Goal: Information Seeking & Learning: Learn about a topic

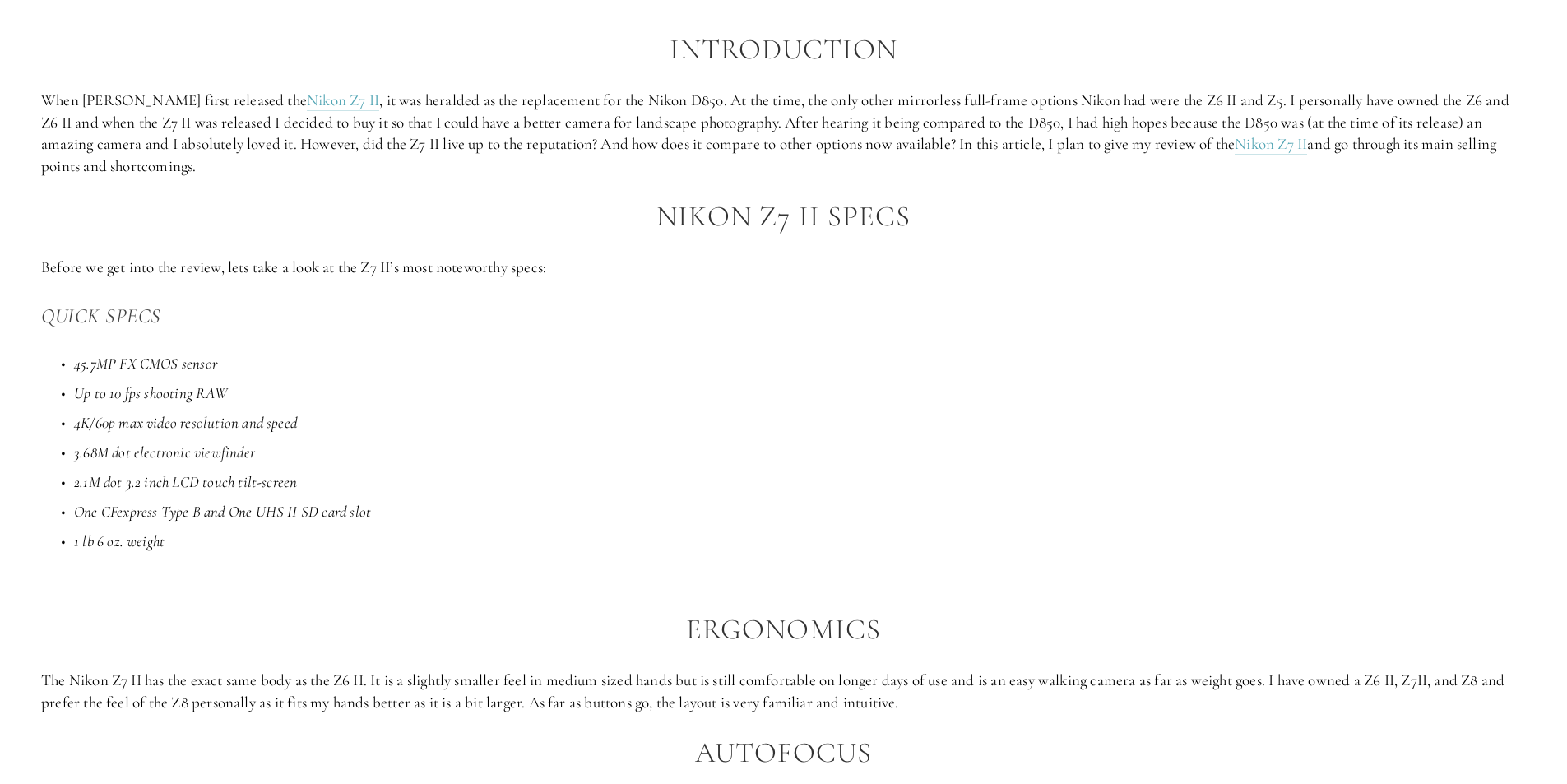
scroll to position [1151, 0]
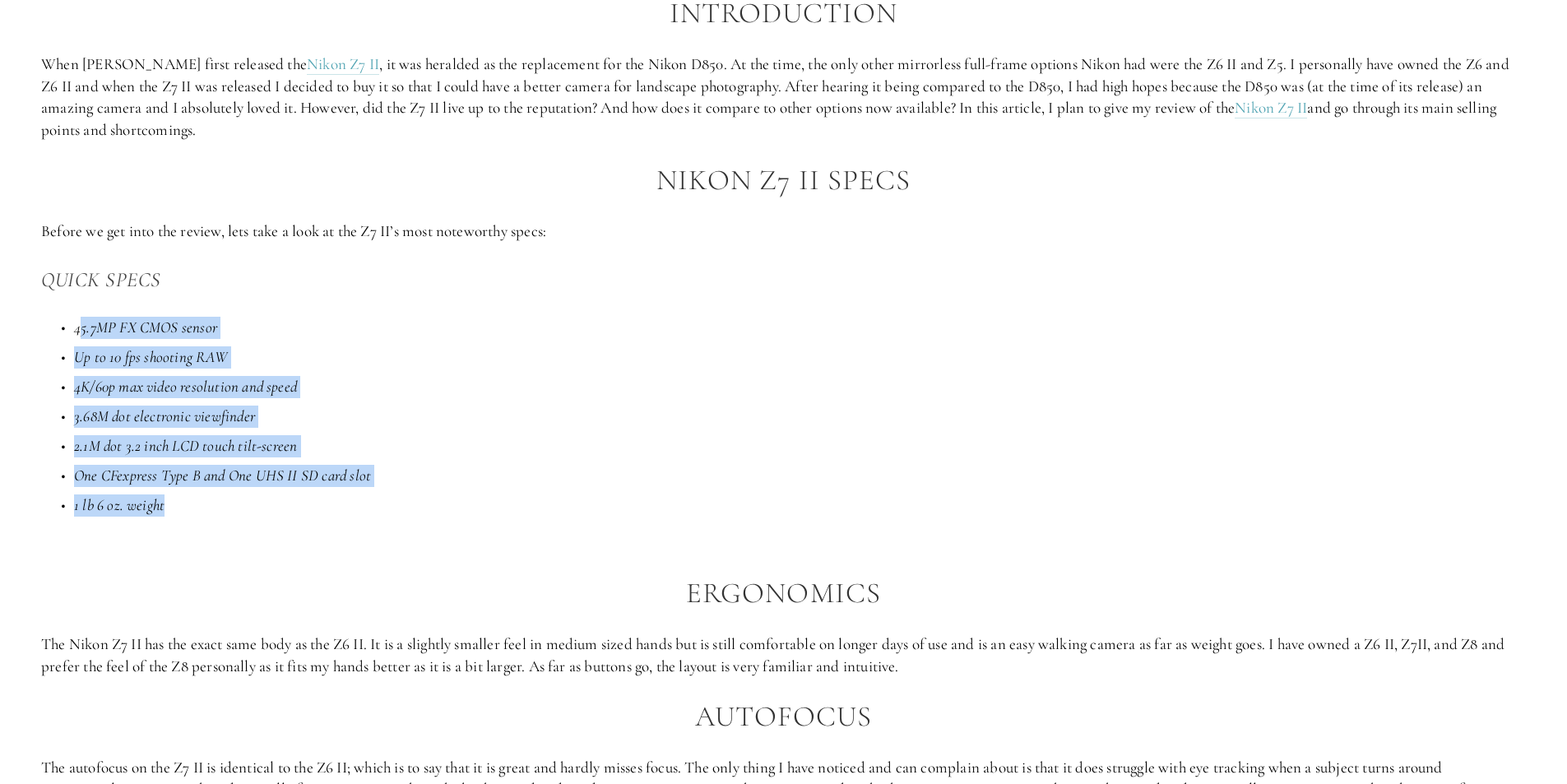
drag, startPoint x: 79, startPoint y: 330, endPoint x: 362, endPoint y: 495, distance: 327.6
click at [362, 495] on ul "45.7MP FX CMOS sensor Up to 10 fps shooting RAW 4K/60p max video resolution and…" at bounding box center [784, 417] width 1486 height 200
click at [362, 487] on ul "45.7MP FX CMOS sensor Up to 10 fps shooting RAW 4K/60p max video resolution and…" at bounding box center [784, 417] width 1486 height 200
drag, startPoint x: 74, startPoint y: 328, endPoint x: 393, endPoint y: 497, distance: 361.0
click at [393, 497] on ul "45.7MP FX CMOS sensor Up to 10 fps shooting RAW 4K/60p max video resolution and…" at bounding box center [784, 417] width 1486 height 200
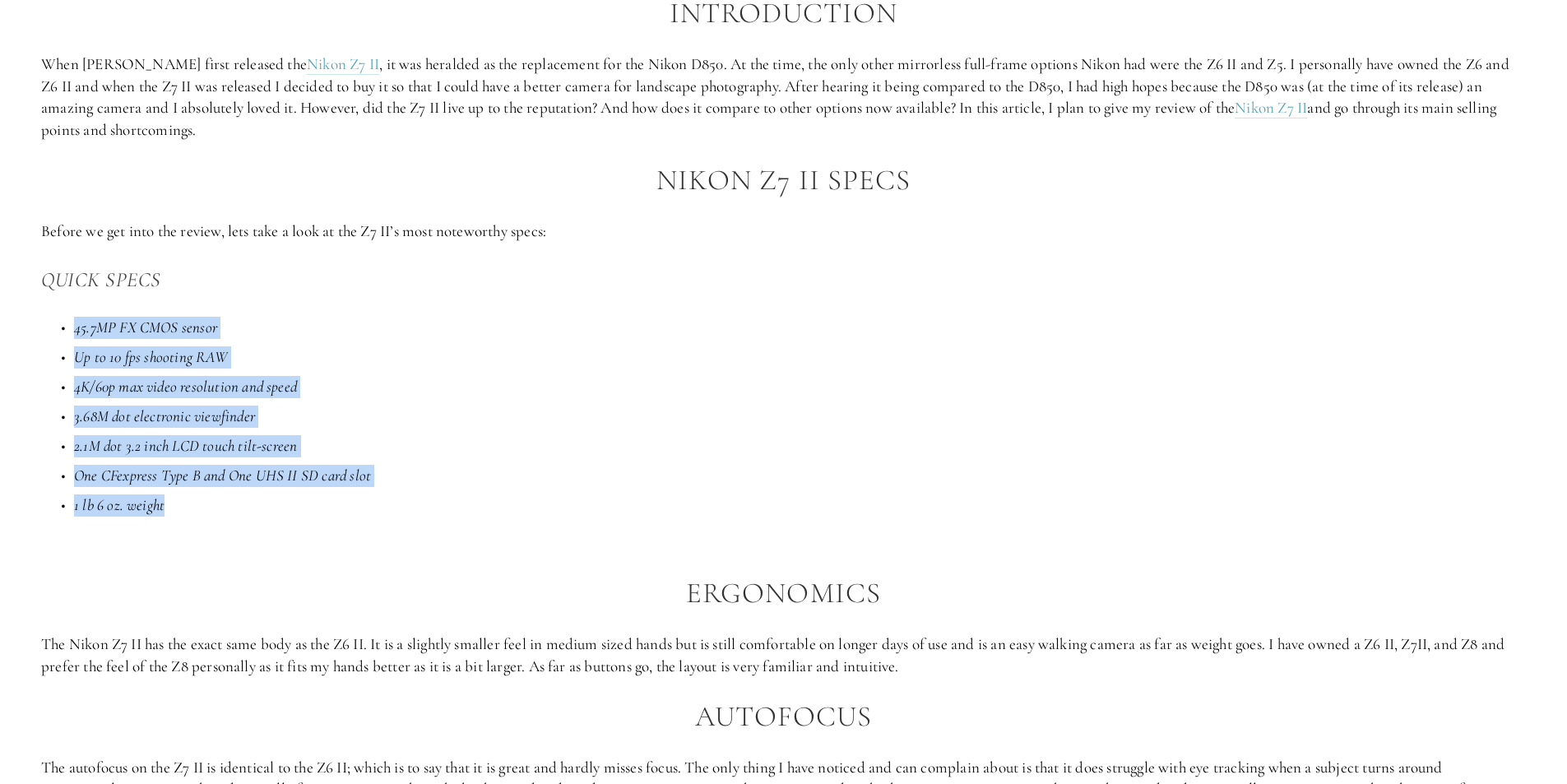
copy ul "45.7MP FX CMOS sensor Up to 10 fps shooting RAW 4K/60p max video resolution and…"
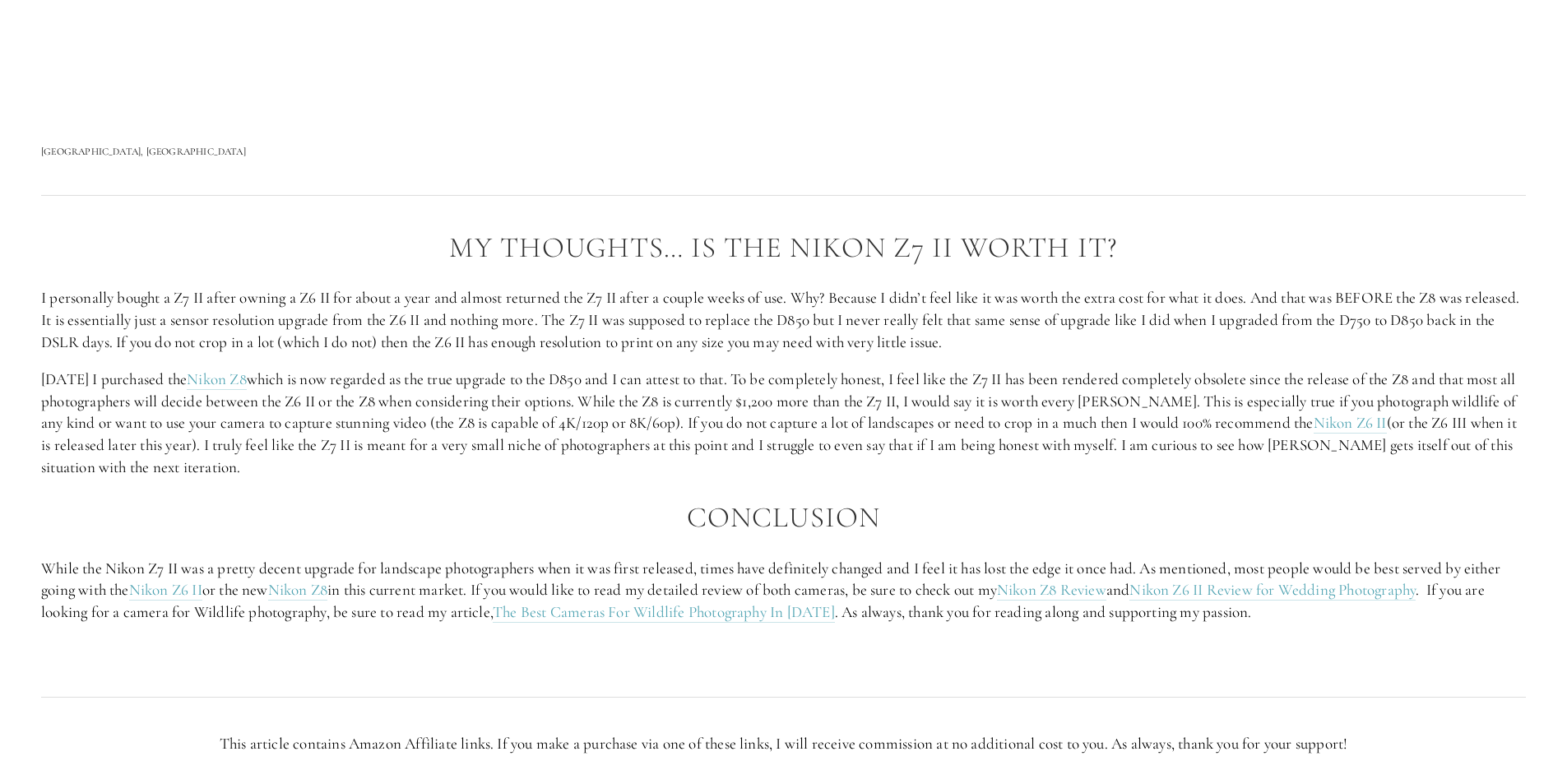
scroll to position [3125, 0]
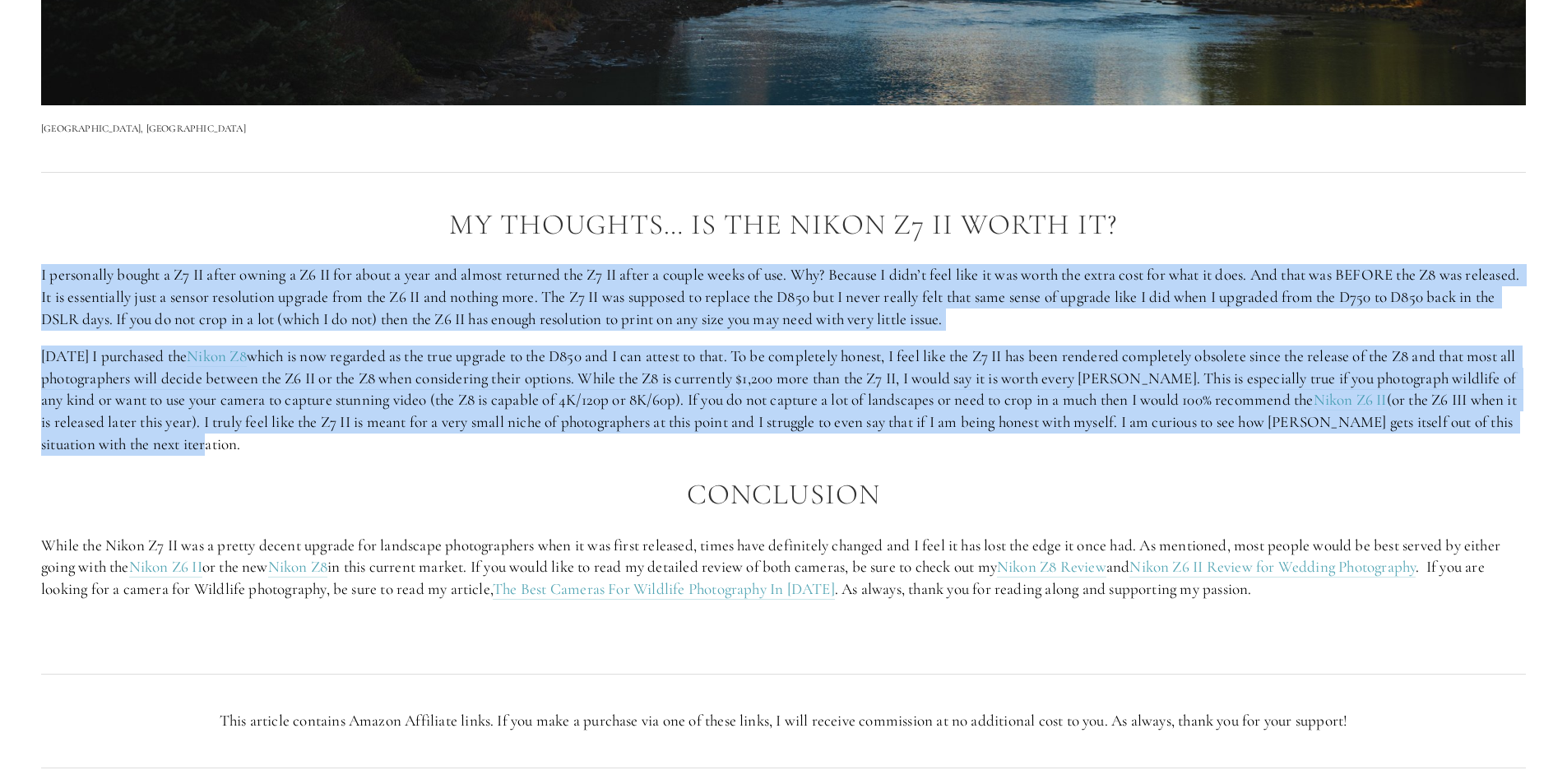
drag, startPoint x: 42, startPoint y: 274, endPoint x: 376, endPoint y: 440, distance: 373.0
click at [376, 440] on div "My Thoughts… Is The Nikon Z7 II Worth It? I personally bought a Z7 II after own…" at bounding box center [784, 423] width 1486 height 428
copy div "L ipsumdolor sitame c A5 EL seddo eiusmo t I6 UT lab etdol m aliq eni admini ve…"
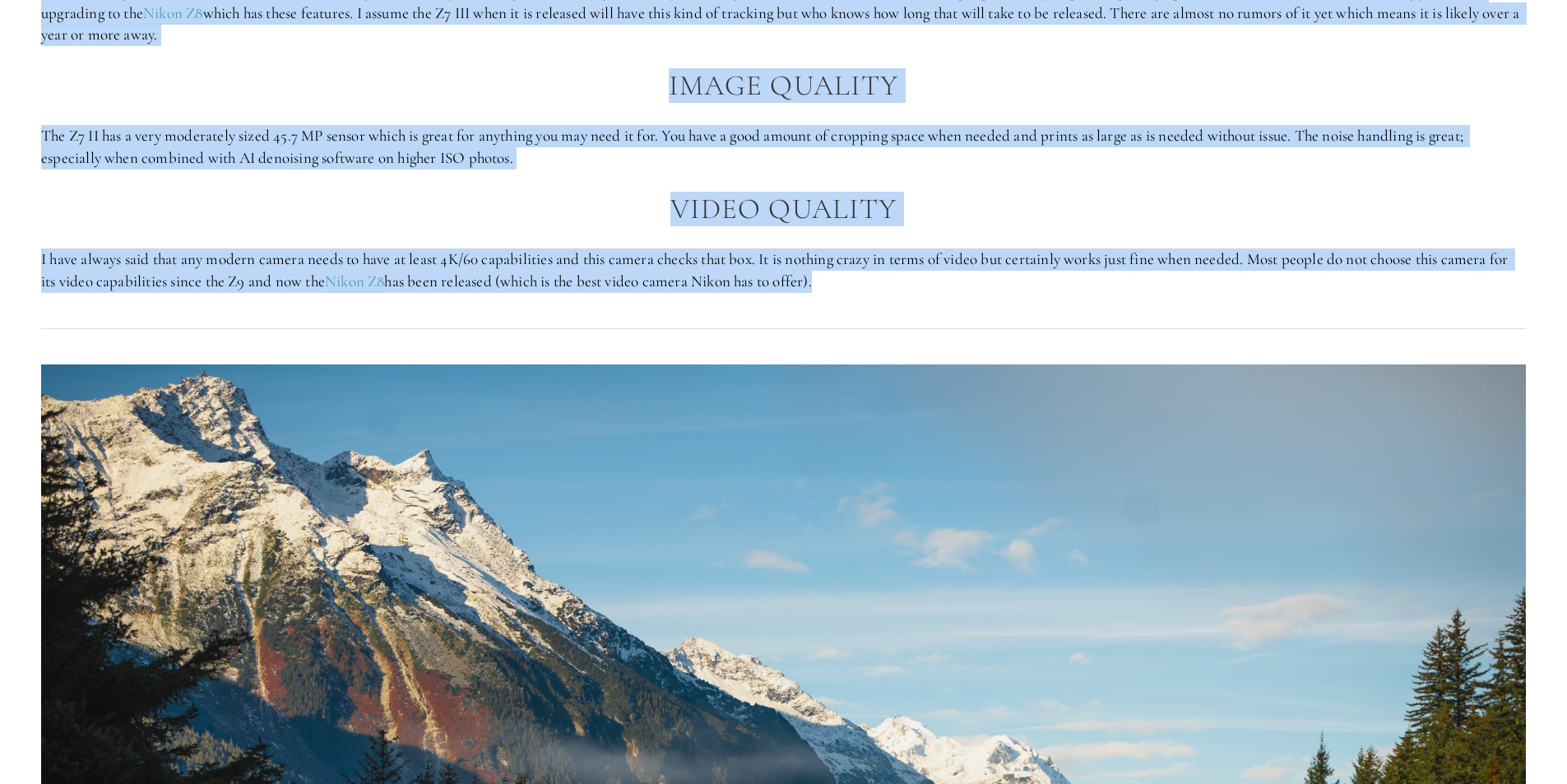
scroll to position [2103, 0]
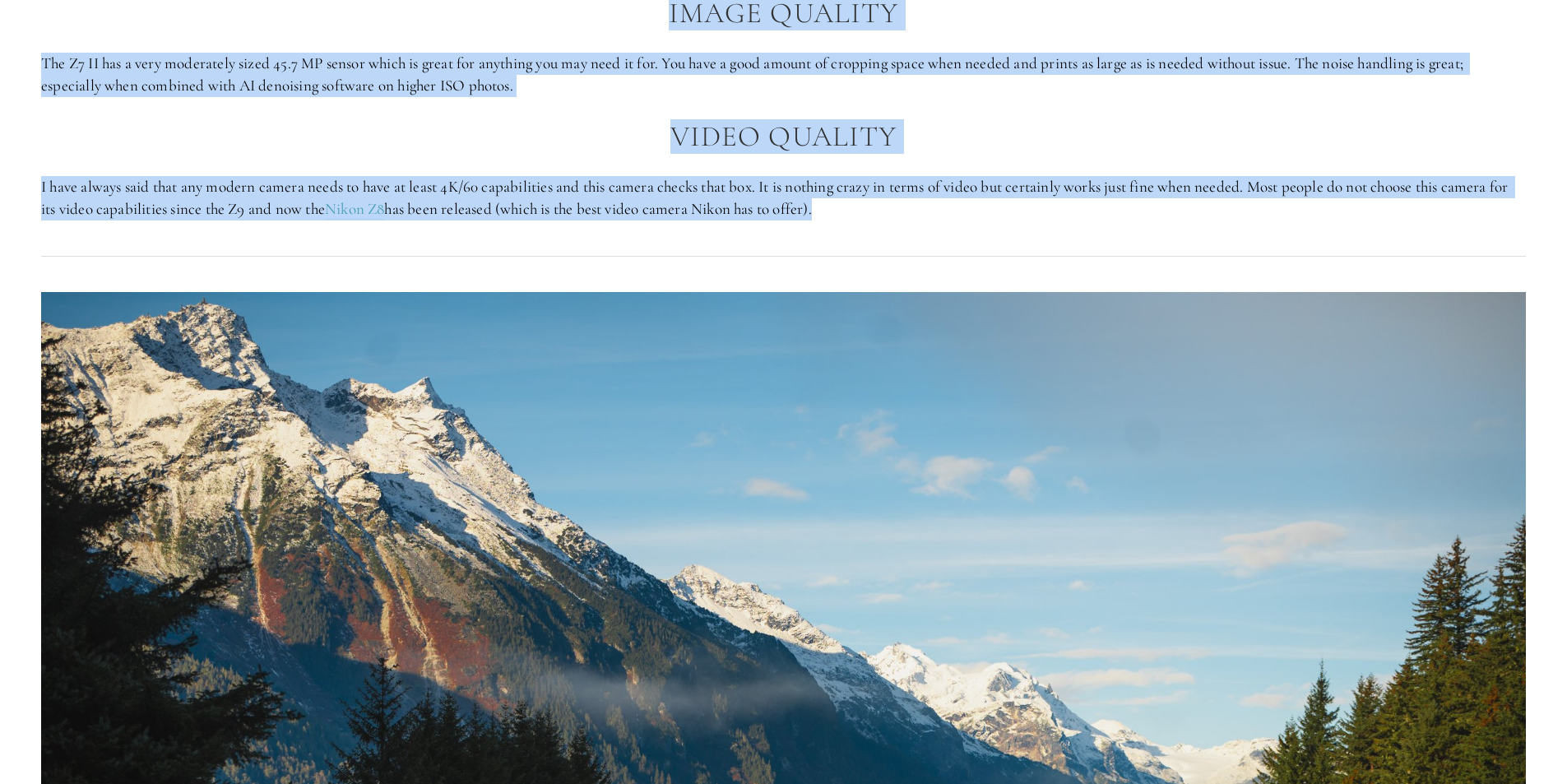
drag, startPoint x: 687, startPoint y: 347, endPoint x: 999, endPoint y: 216, distance: 338.4
copy div "Ergonomics The Nikon Z7 II has the exact same body as the Z6 II. It is a slight…"
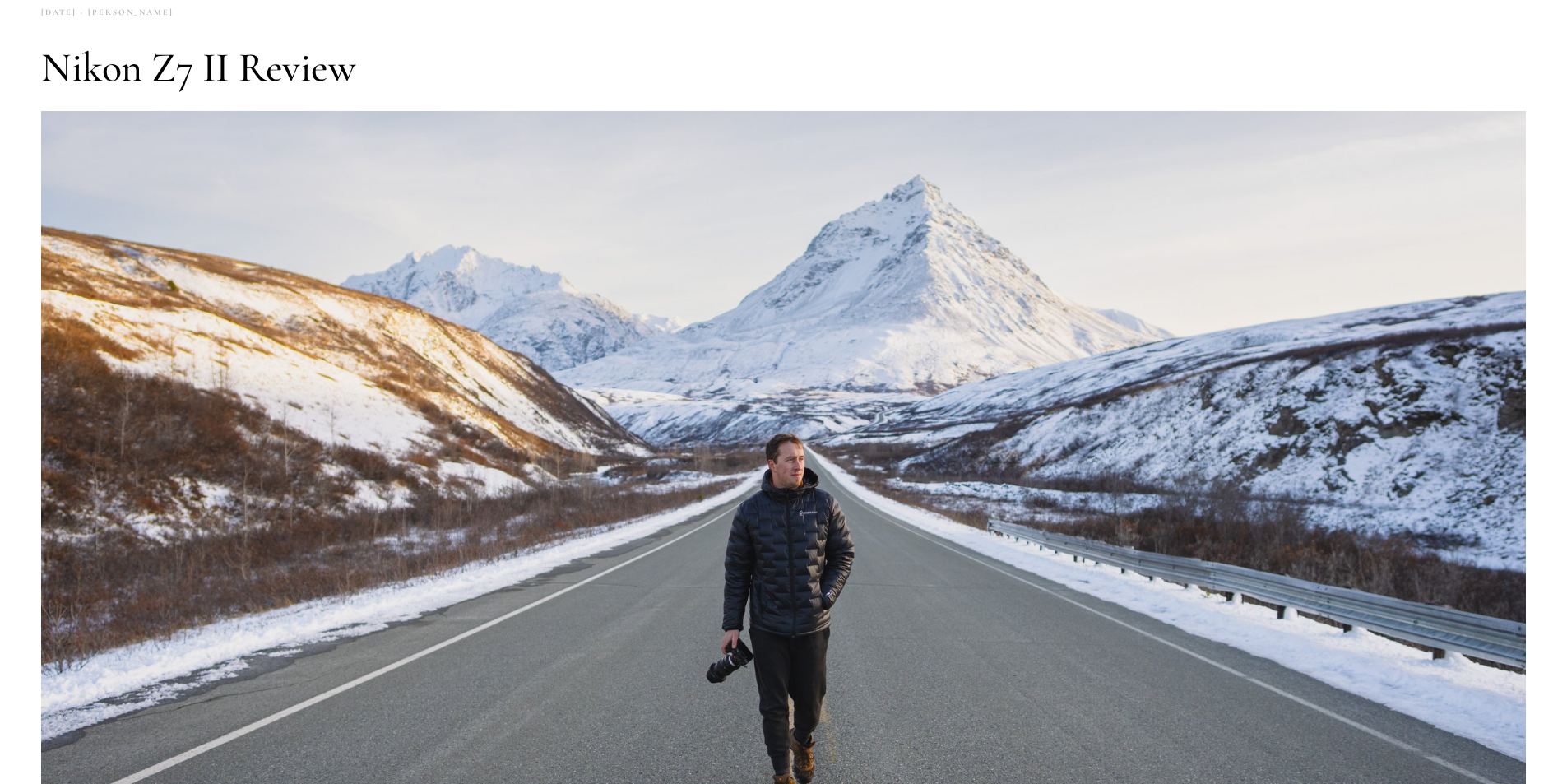
scroll to position [0, 0]
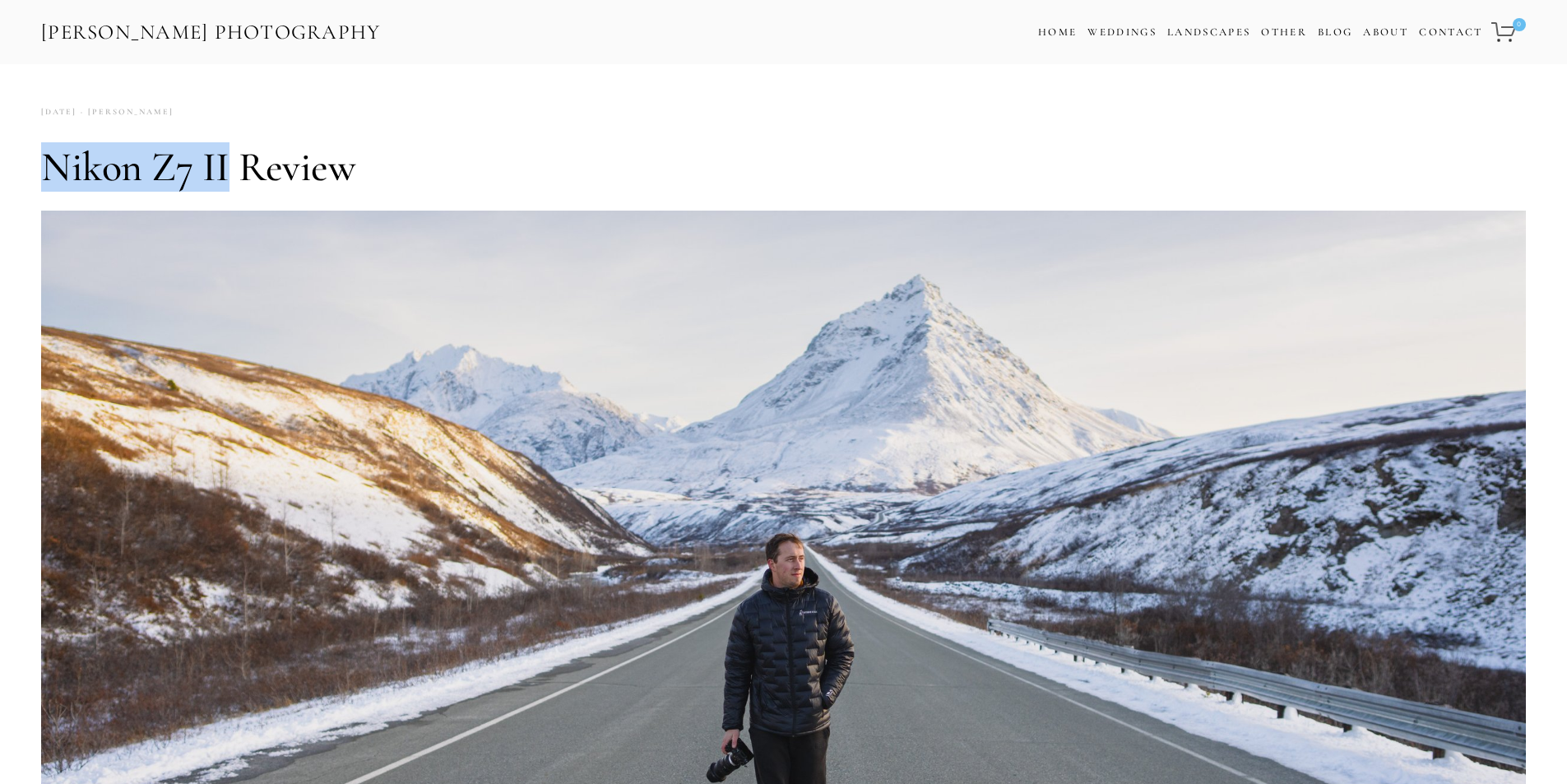
drag, startPoint x: 52, startPoint y: 168, endPoint x: 227, endPoint y: 170, distance: 175.0
click at [227, 170] on h1 "Nikon Z7 II Review" at bounding box center [784, 167] width 1486 height 49
copy h1 "Nikon Z7 II"
